Goal: Transaction & Acquisition: Purchase product/service

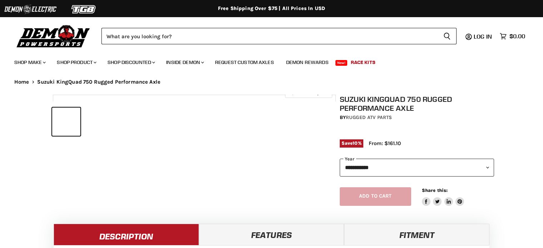
select select "******"
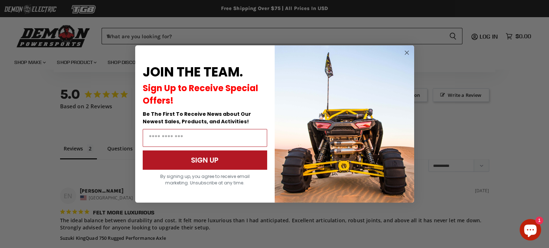
scroll to position [496, 0]
